Goal: Task Accomplishment & Management: Use online tool/utility

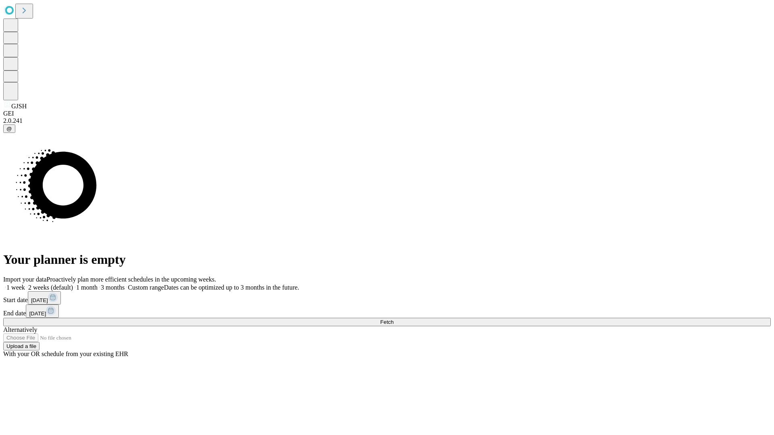
click at [394, 319] on span "Fetch" at bounding box center [386, 322] width 13 height 6
